Goal: Task Accomplishment & Management: Complete application form

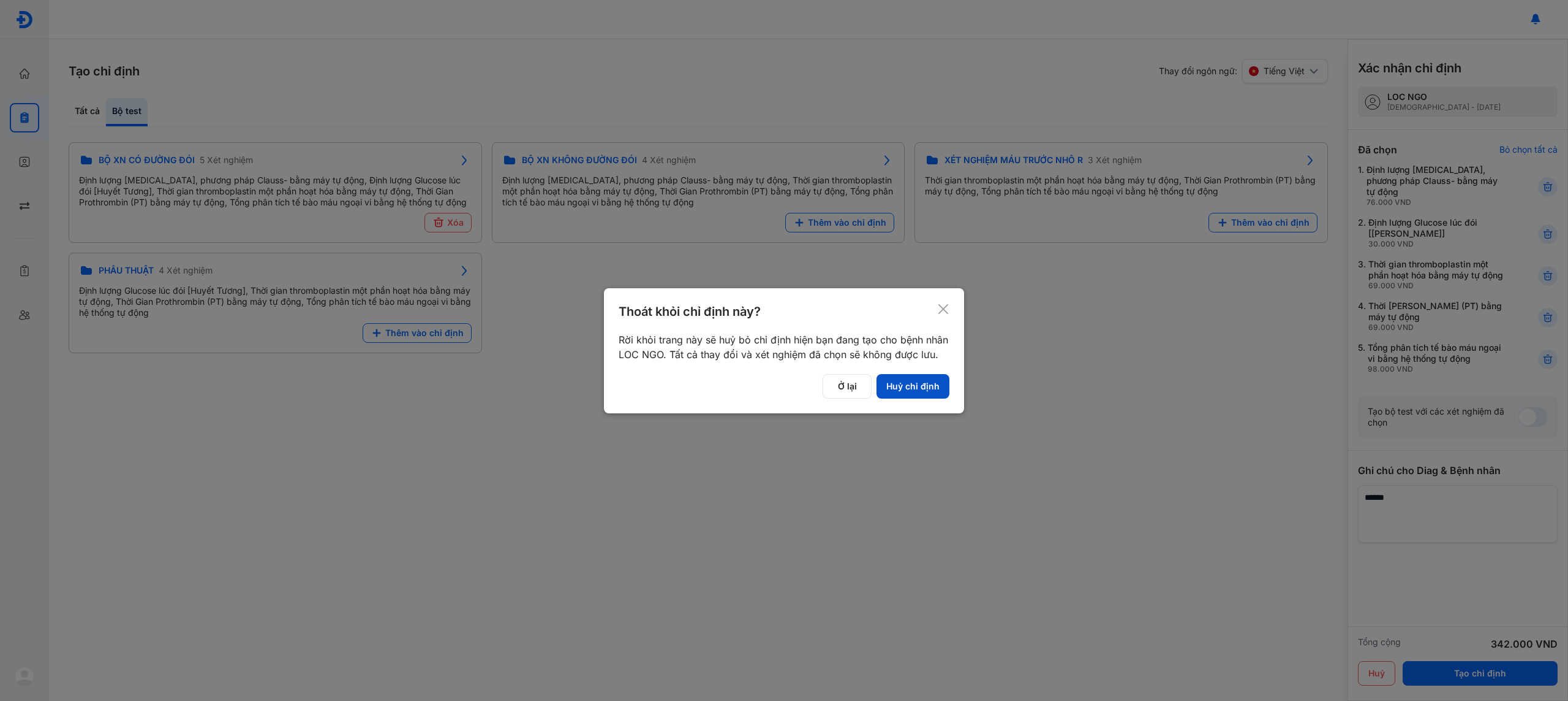
click at [905, 380] on button "Huỷ chỉ định" at bounding box center [913, 386] width 73 height 24
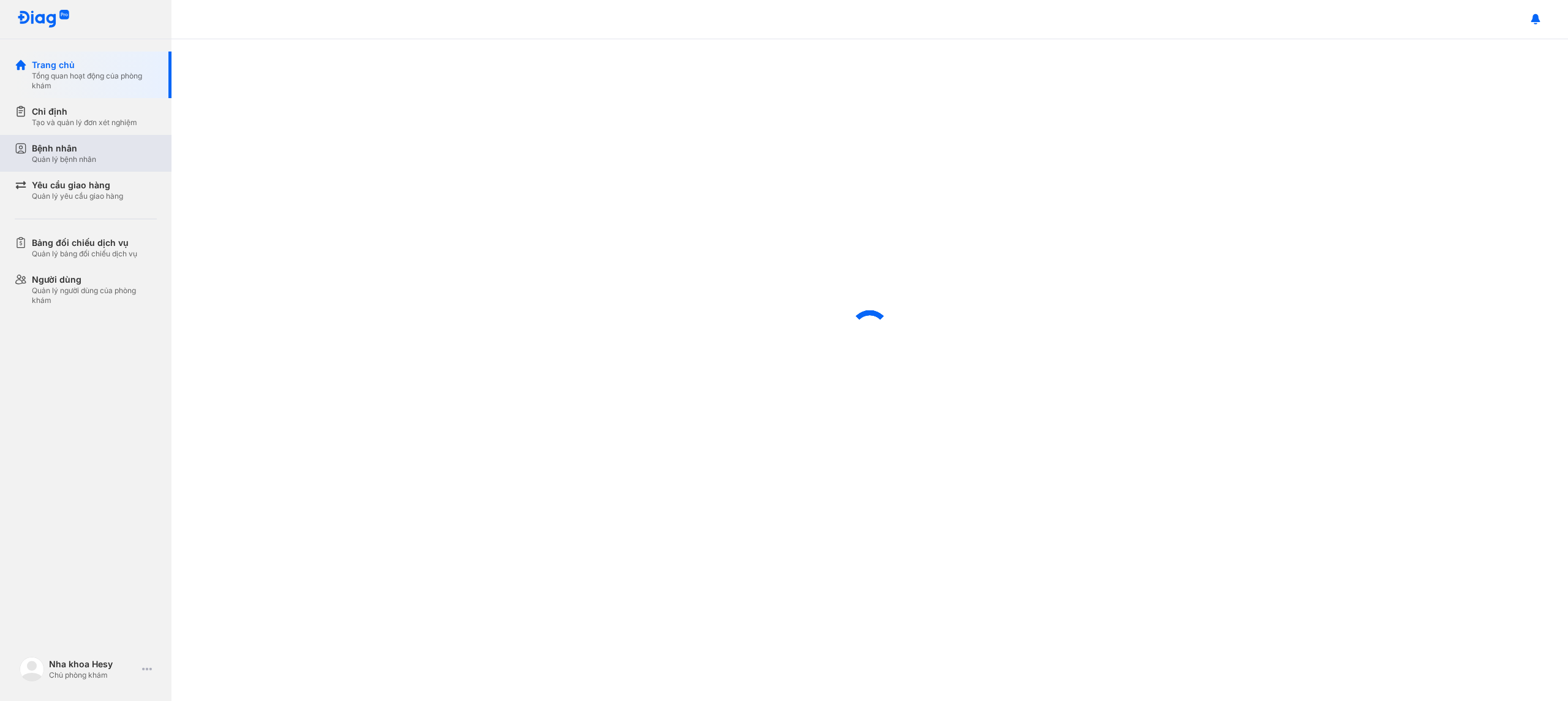
click at [106, 150] on div "Bệnh nhân Quản lý bệnh nhân" at bounding box center [94, 153] width 125 height 22
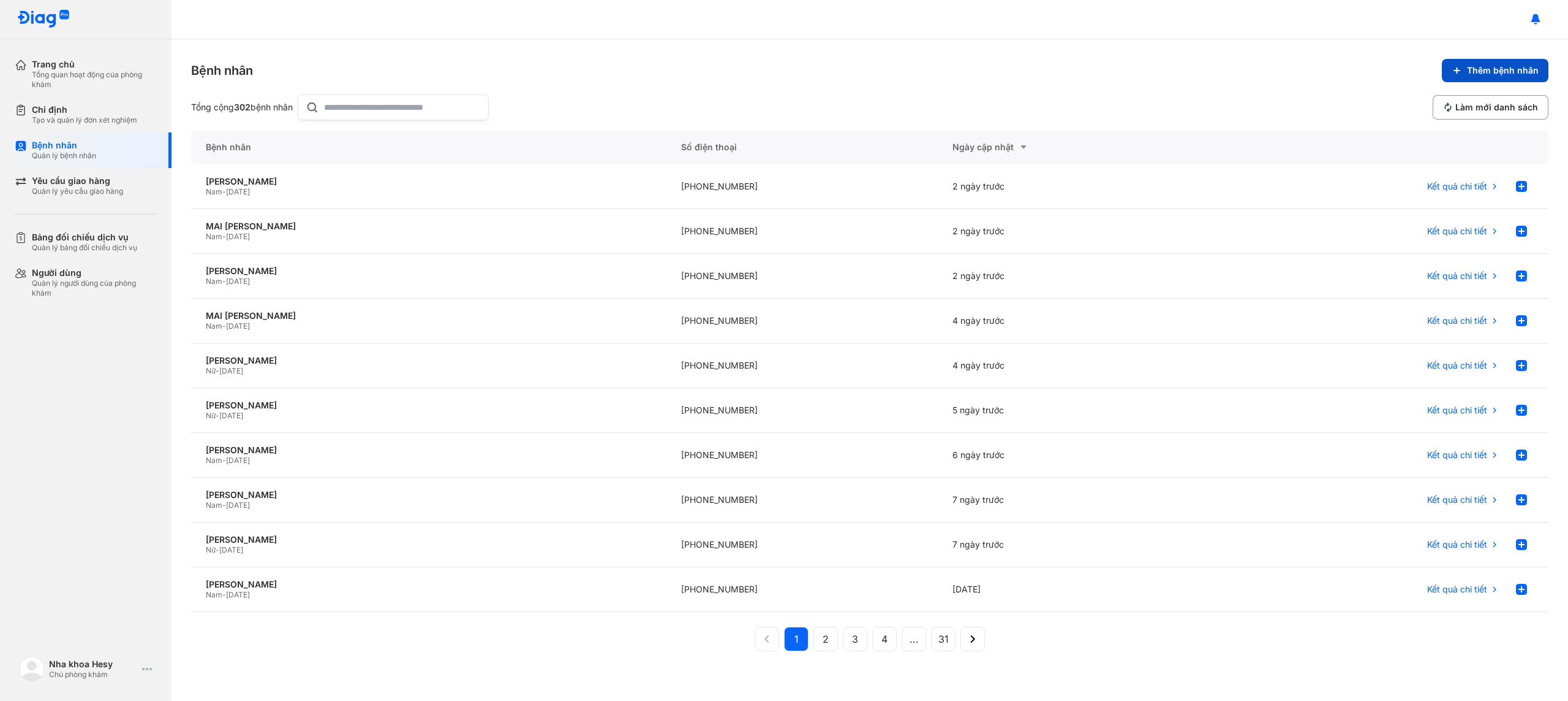
click at [1471, 79] on button "Thêm bệnh nhân" at bounding box center [1495, 70] width 106 height 23
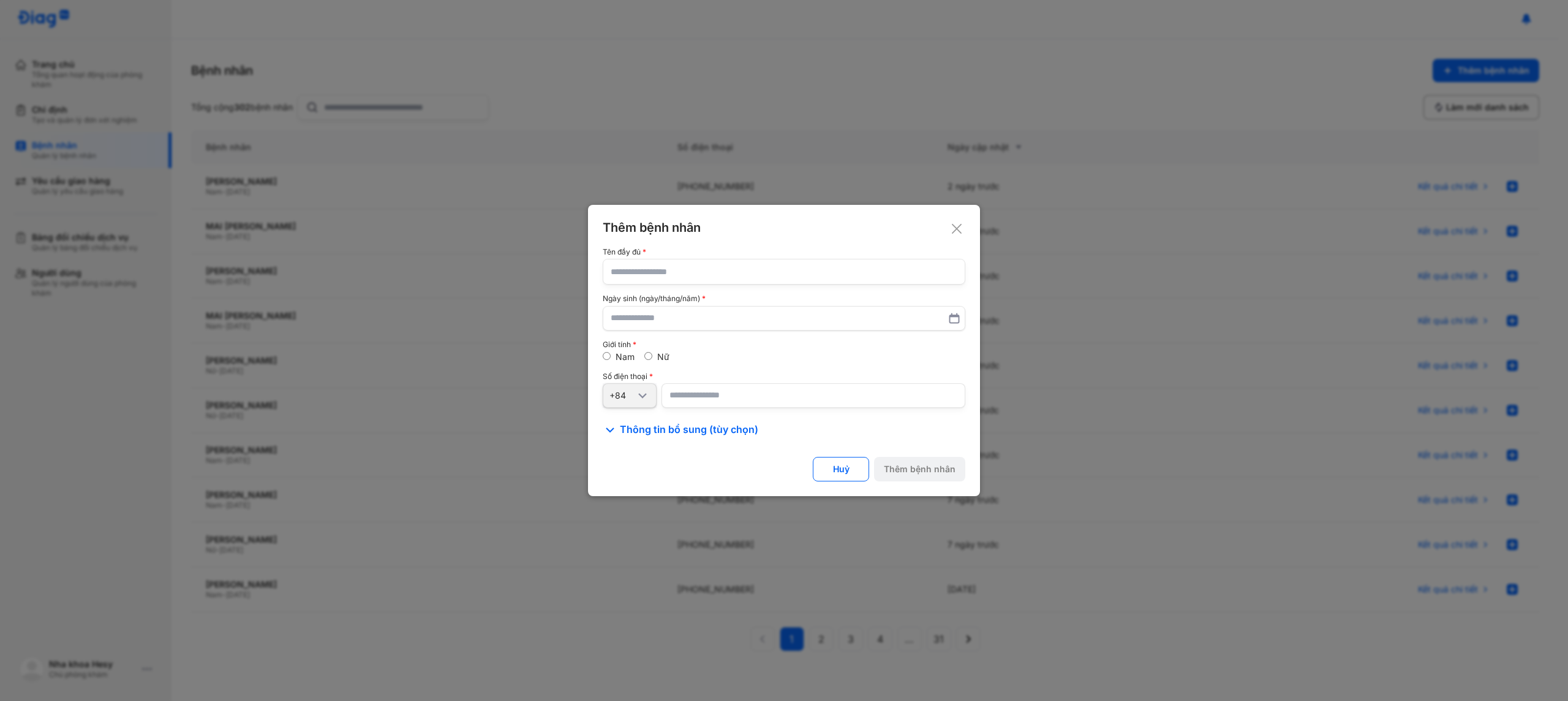
click at [795, 268] on input "text" at bounding box center [784, 271] width 347 height 24
type input "**********"
click at [704, 397] on input "number" at bounding box center [813, 395] width 304 height 24
type input "**********"
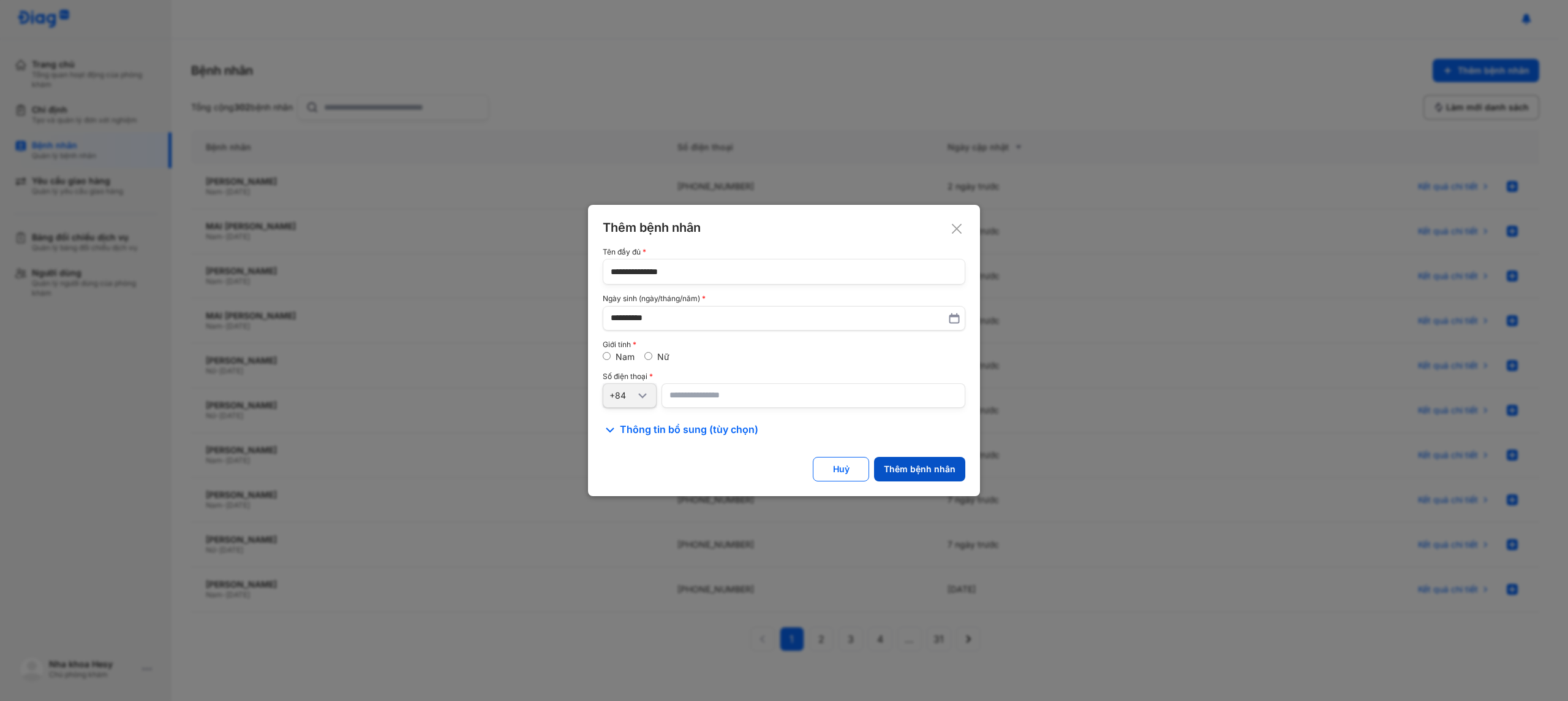
click at [916, 473] on div "Thêm bệnh nhân" at bounding box center [920, 468] width 72 height 11
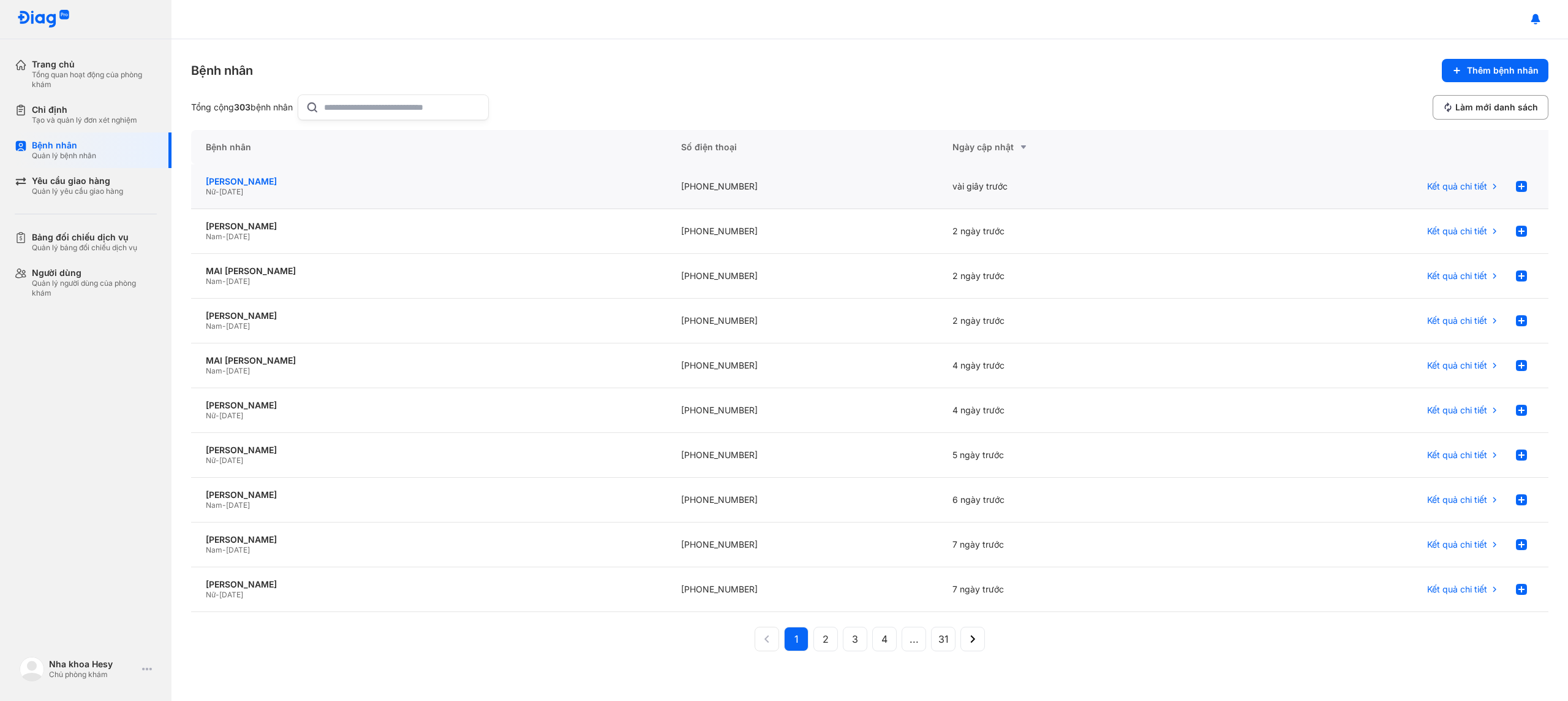
drag, startPoint x: 282, startPoint y: 181, endPoint x: 276, endPoint y: 181, distance: 6.0
click at [282, 181] on div "[PERSON_NAME]" at bounding box center [429, 181] width 446 height 11
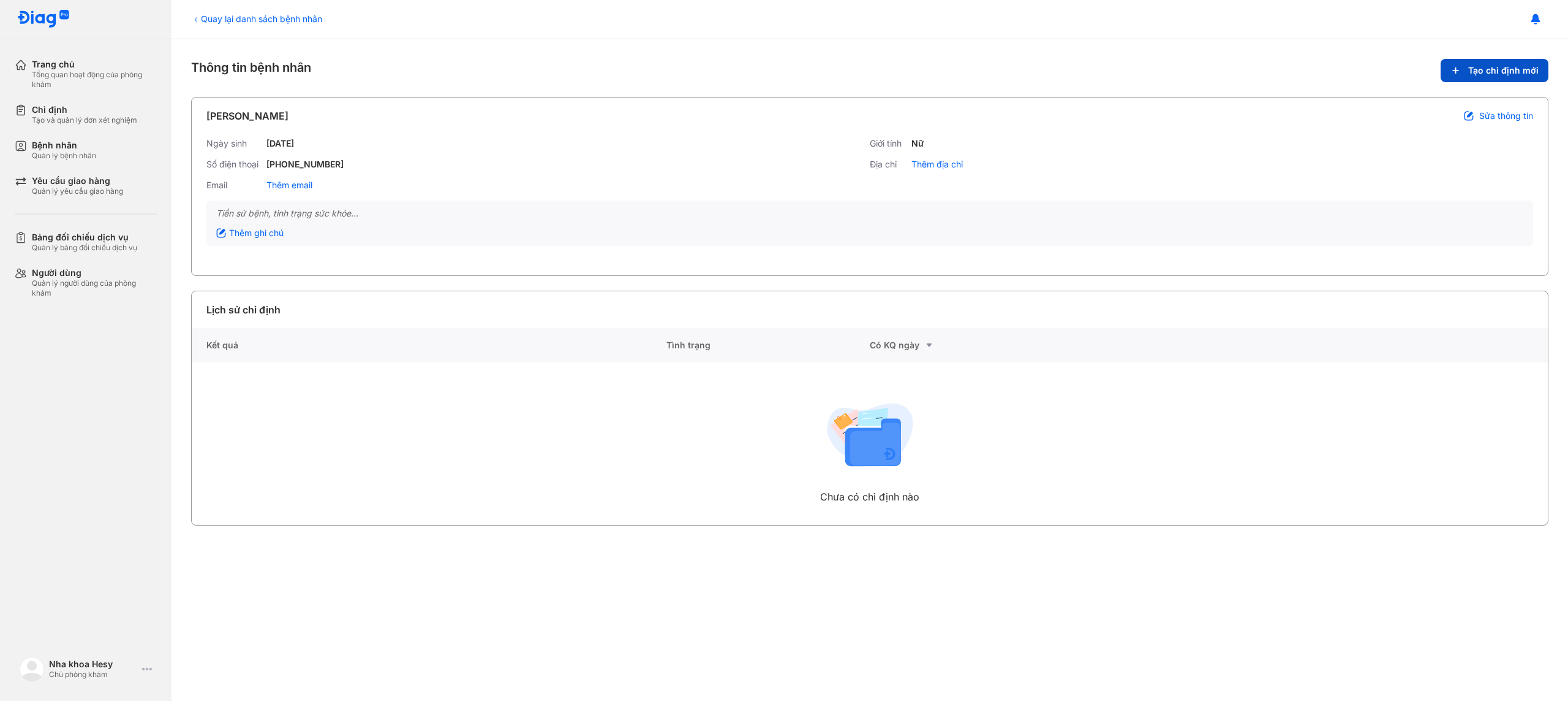
drag, startPoint x: 1493, startPoint y: 85, endPoint x: 1493, endPoint y: 77, distance: 8.0
click at [1493, 82] on div "Quay lại danh sách bệnh nhân Thông tin bệnh nhân Tạo chỉ định mới LÊ THỊ MAI TH…" at bounding box center [870, 370] width 1397 height 662
click at [1493, 76] on span "Tạo chỉ định mới" at bounding box center [1503, 70] width 70 height 11
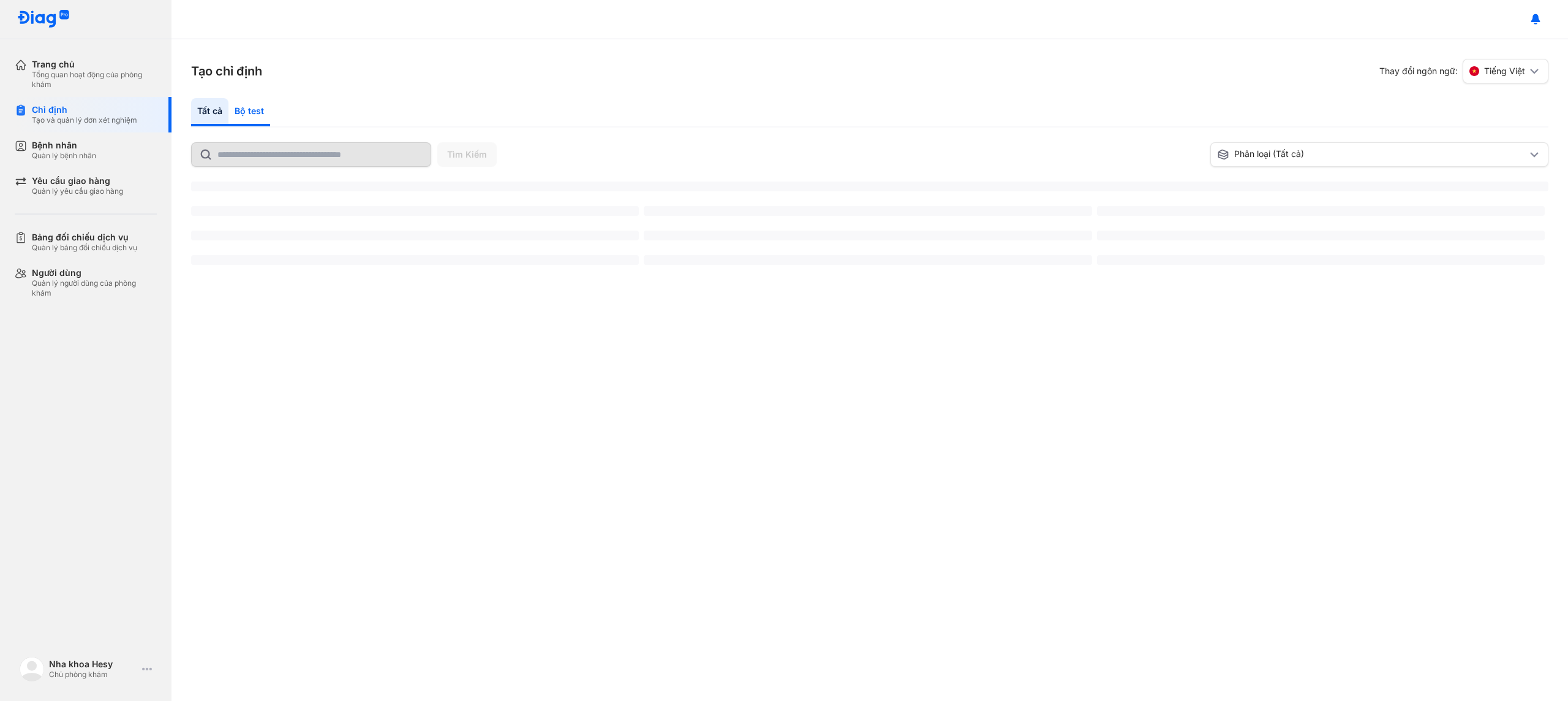
click at [253, 106] on div "Bộ test" at bounding box center [249, 112] width 42 height 28
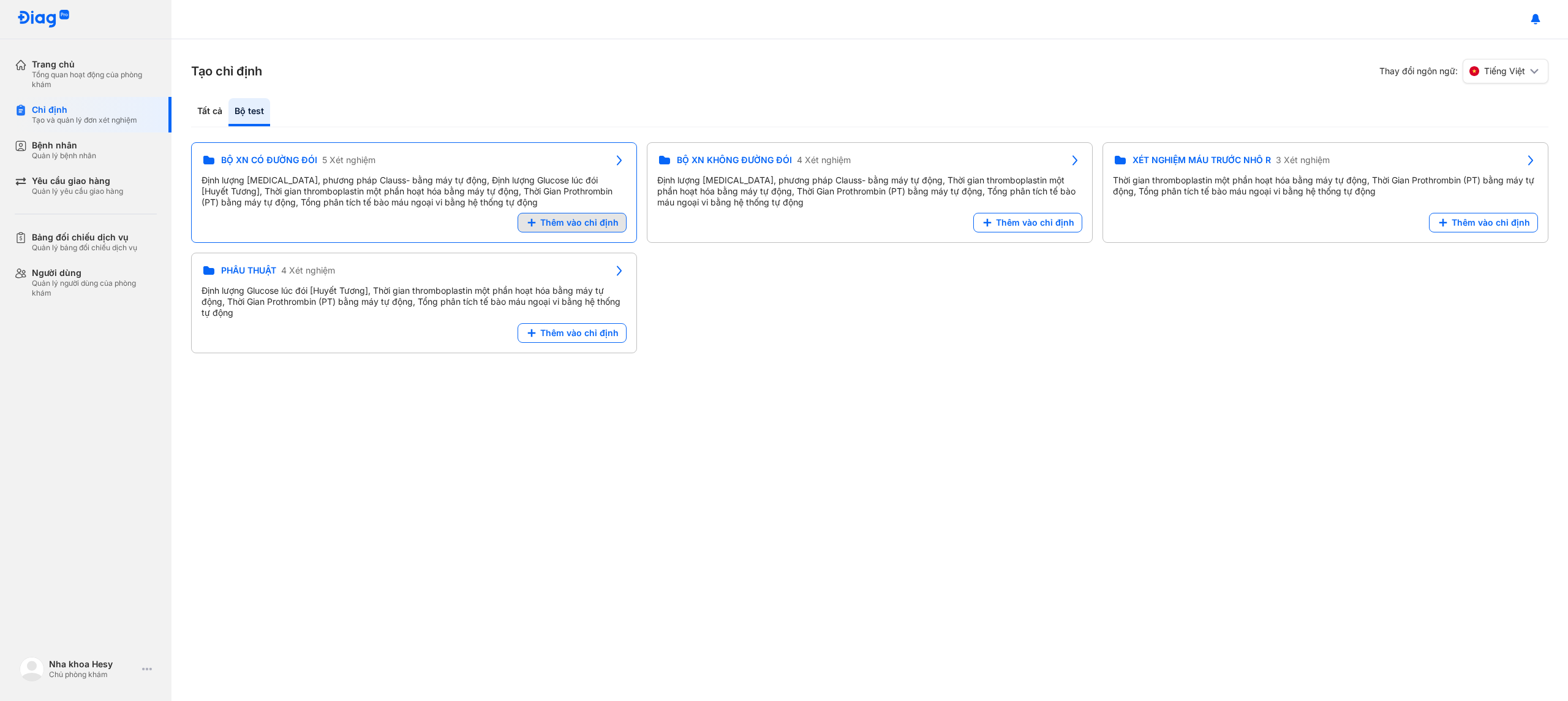
click at [578, 220] on span "Thêm vào chỉ định" at bounding box center [580, 222] width 79 height 11
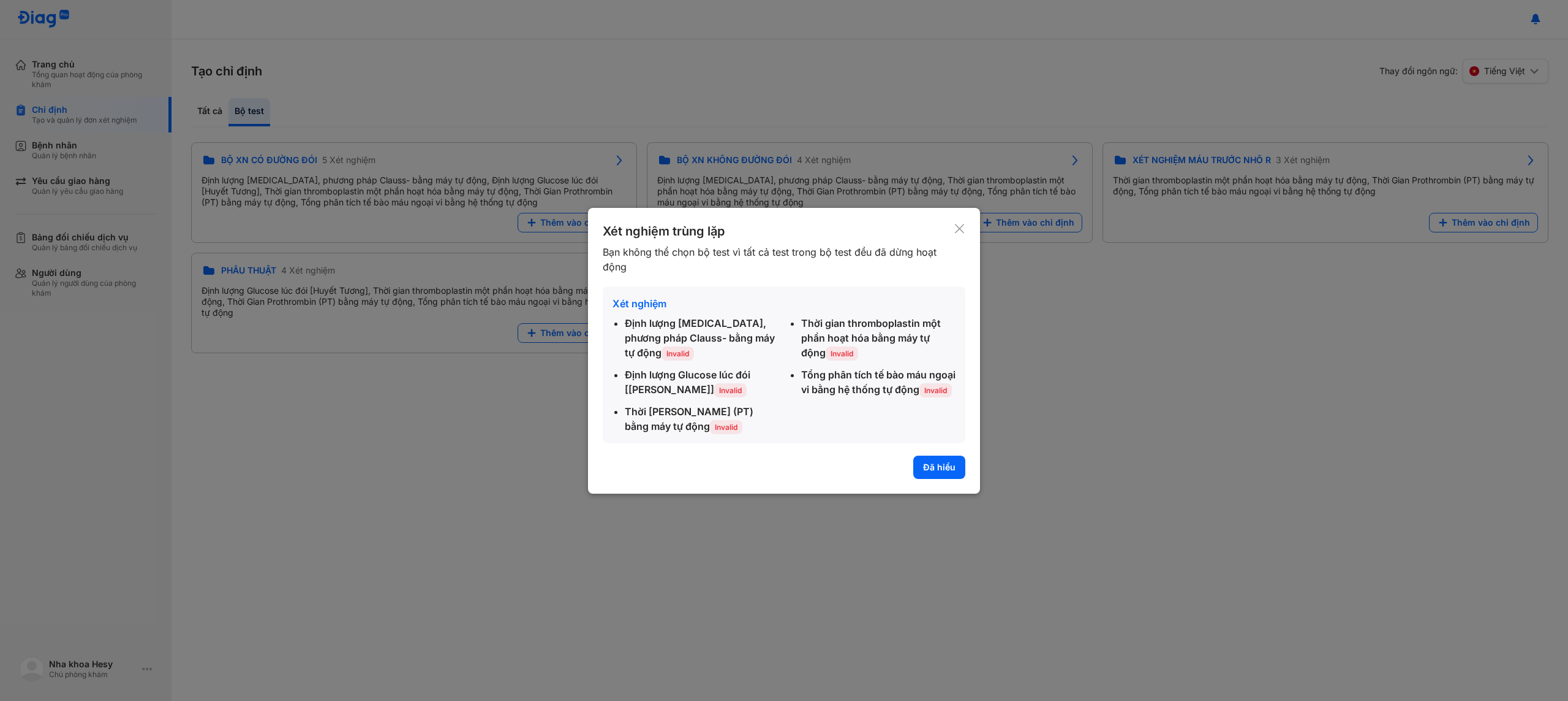
click at [957, 467] on button "Đã hiểu" at bounding box center [939, 467] width 52 height 23
click at [946, 473] on div "Tạo chỉ định Thay đổi ngôn ngữ: Tiếng Việt Tất cả Bộ test Tìm Kiếm Phân loại (T…" at bounding box center [870, 370] width 1397 height 662
click at [949, 471] on div "Tạo chỉ định Thay đổi ngôn ngữ: Tiếng Việt Tất cả Bộ test Tìm Kiếm Phân loại (T…" at bounding box center [870, 370] width 1397 height 662
click at [944, 471] on div "Tạo chỉ định Thay đổi ngôn ngữ: Tiếng Việt Tất cả Bộ test Tìm Kiếm Phân loại (T…" at bounding box center [870, 370] width 1397 height 662
click at [970, 471] on div "Tạo chỉ định Thay đổi ngôn ngữ: Tiếng Việt Tất cả Bộ test Tìm Kiếm Phân loại (T…" at bounding box center [870, 370] width 1397 height 662
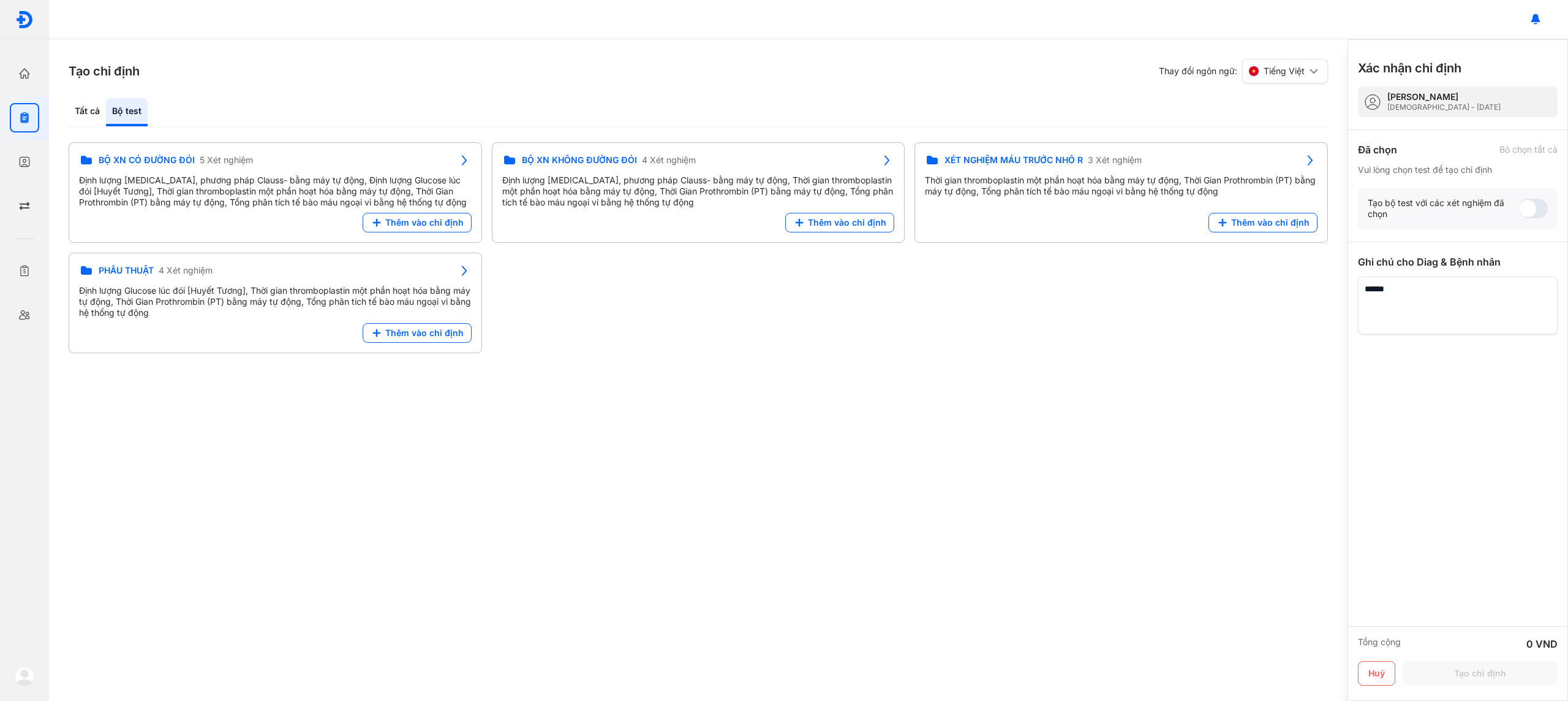
click at [947, 469] on div "Tạo chỉ định Thay đổi ngôn ngữ: Tiếng Việt Tất cả Bộ test Tìm Kiếm Phân loại (T…" at bounding box center [698, 370] width 1298 height 662
click at [410, 227] on span "Thêm vào chỉ định" at bounding box center [424, 222] width 79 height 11
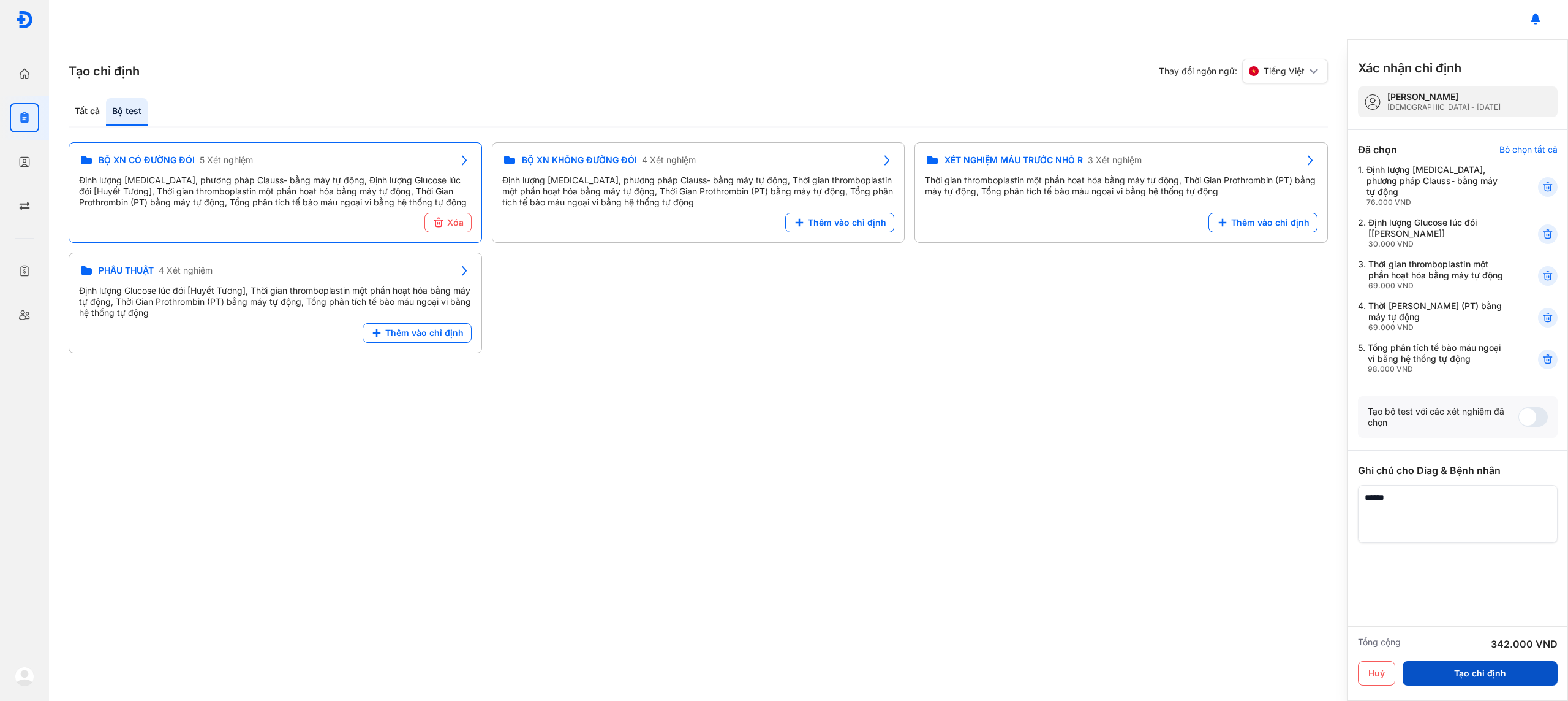
click at [1474, 678] on button "Tạo chỉ định" at bounding box center [1480, 673] width 155 height 24
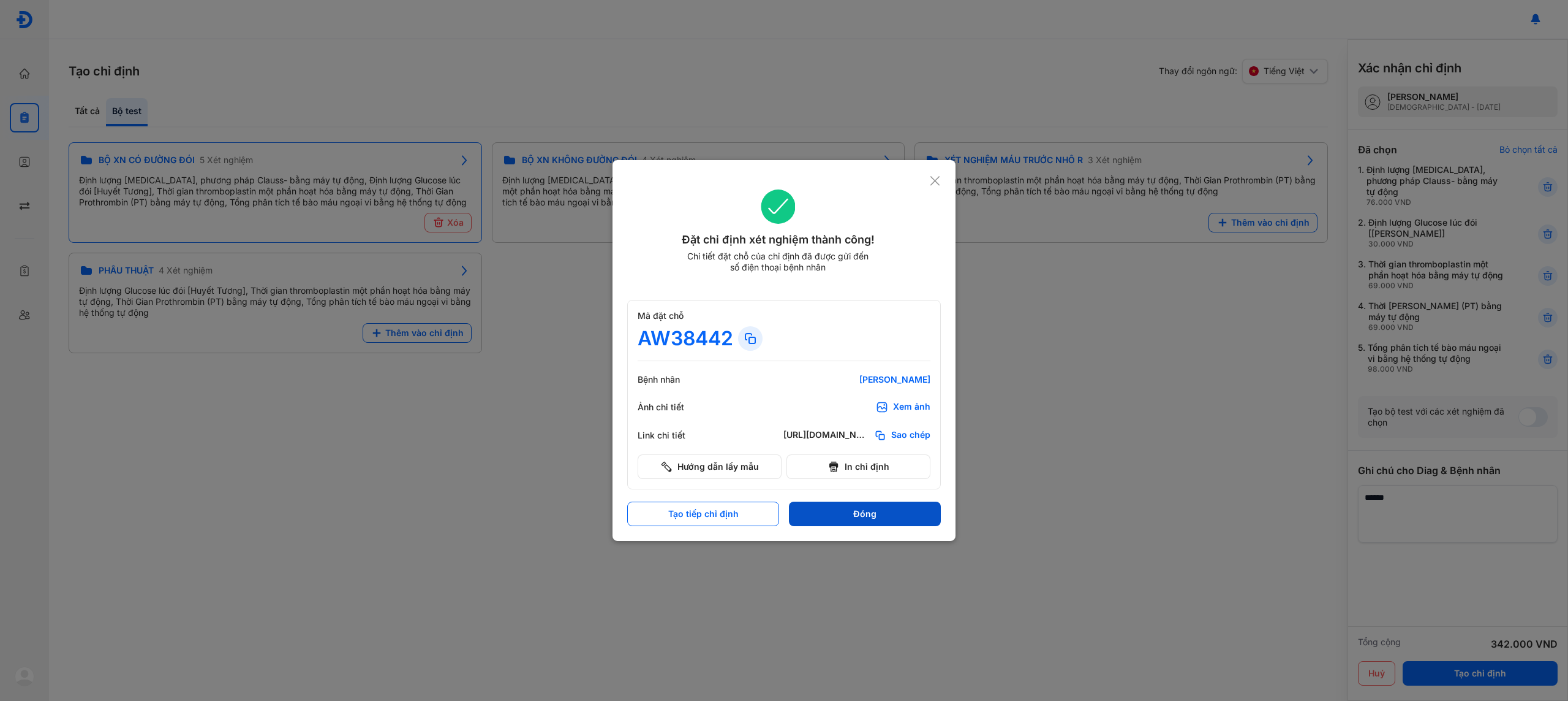
click at [898, 514] on button "Đóng" at bounding box center [864, 514] width 152 height 24
